Goal: Go to known website: Access a specific website the user already knows

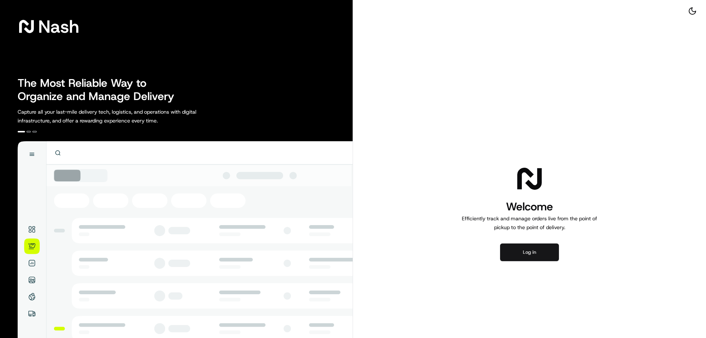
click at [517, 250] on button "Log in" at bounding box center [529, 252] width 59 height 18
